Goal: Information Seeking & Learning: Learn about a topic

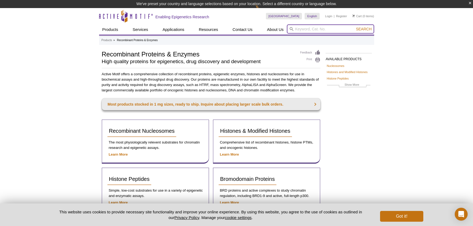
click at [326, 29] on input "search" at bounding box center [330, 28] width 87 height 9
type input "rpb1"
click at [354, 27] on button "Search" at bounding box center [363, 29] width 19 height 5
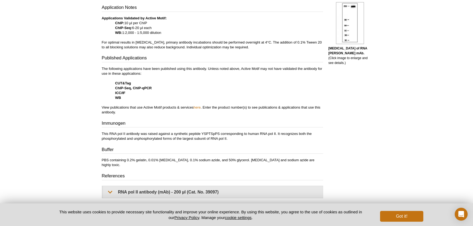
scroll to position [212, 0]
drag, startPoint x: 201, startPoint y: 133, endPoint x: 214, endPoint y: 133, distance: 12.9
click at [214, 133] on p "This RNA pol II antibody was raised against a synthetic peptide YSPTSpPS corres…" at bounding box center [212, 136] width 221 height 10
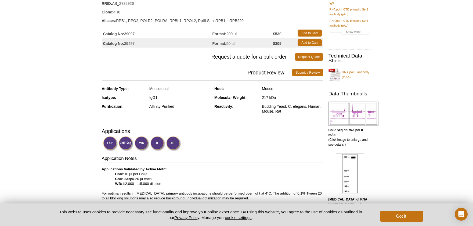
scroll to position [60, 0]
